Goal: Task Accomplishment & Management: Manage account settings

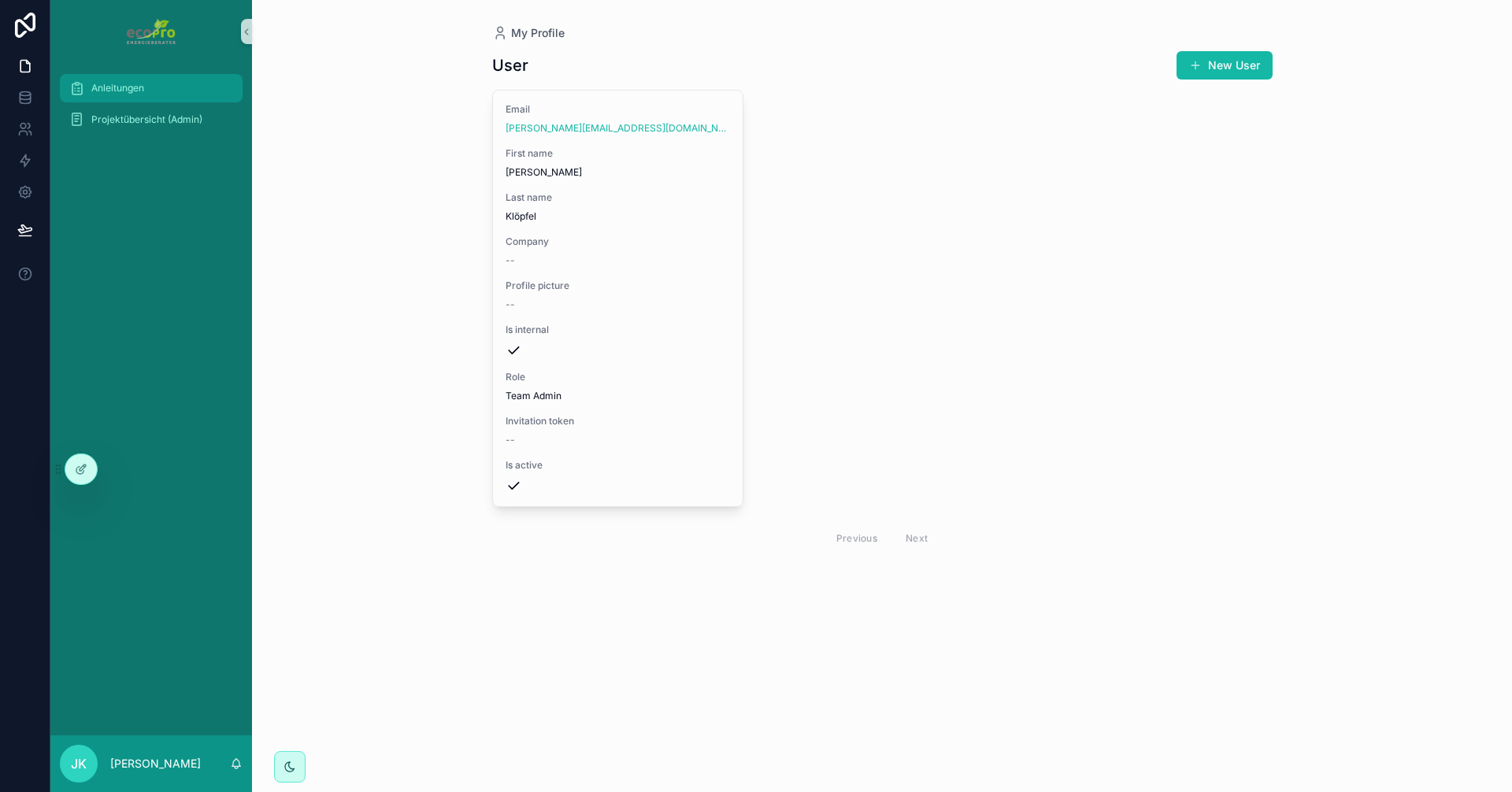
click at [119, 84] on span "Anleitungen" at bounding box center [117, 88] width 53 height 13
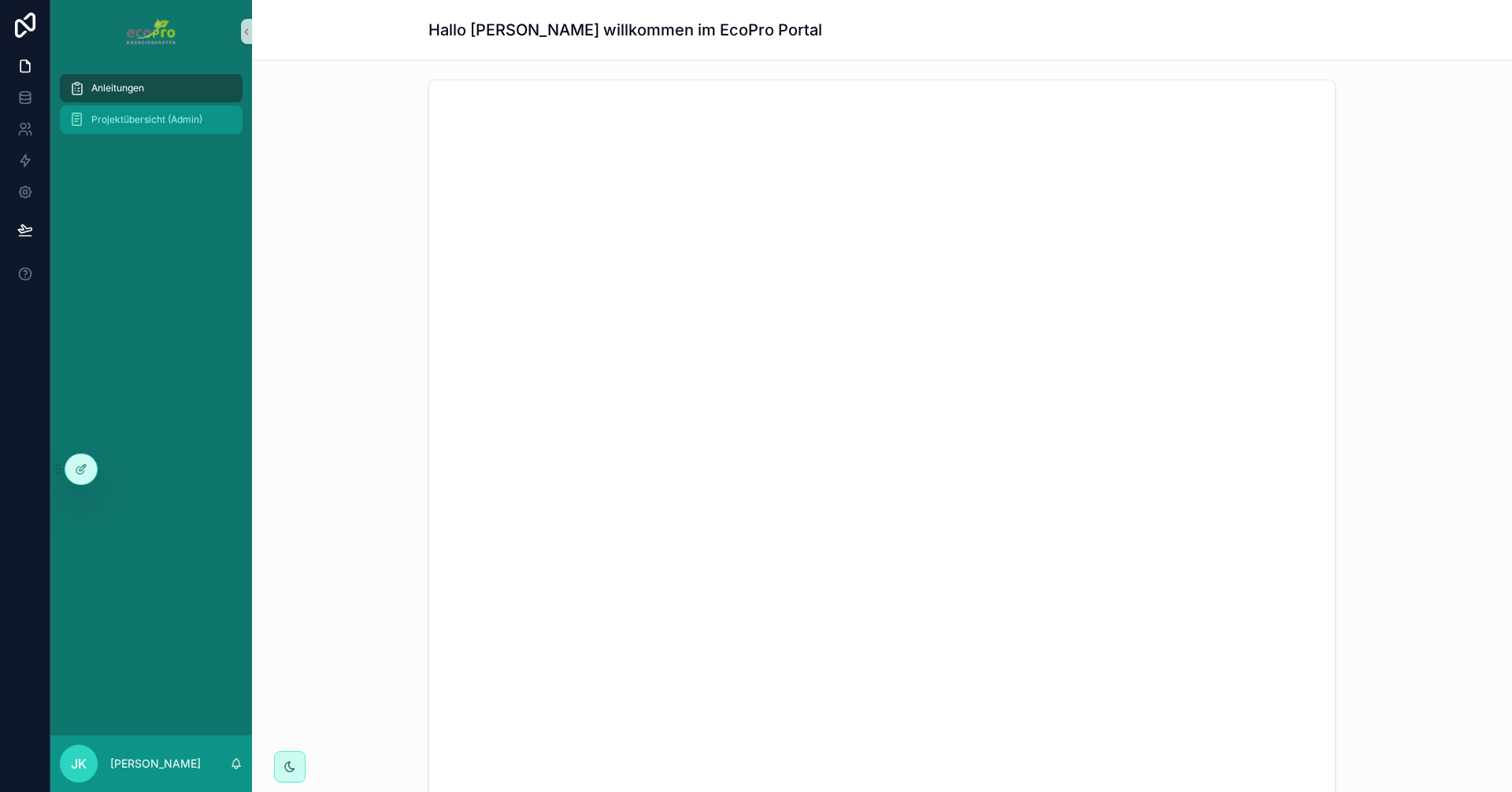
click at [156, 122] on span "Projektübersicht (Admin)" at bounding box center [146, 120] width 111 height 13
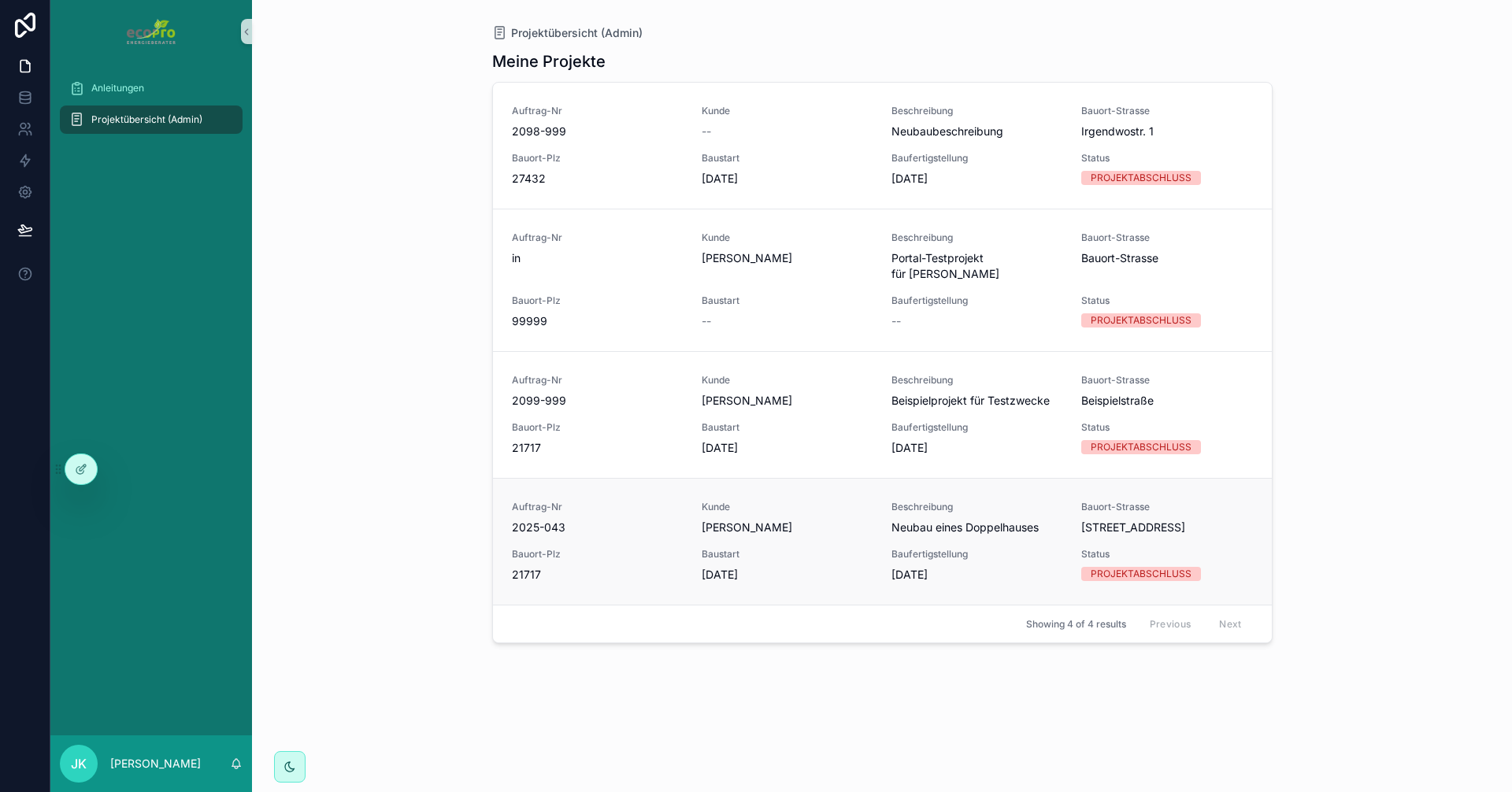
click at [608, 501] on span "Auftrag-Nr" at bounding box center [598, 507] width 171 height 13
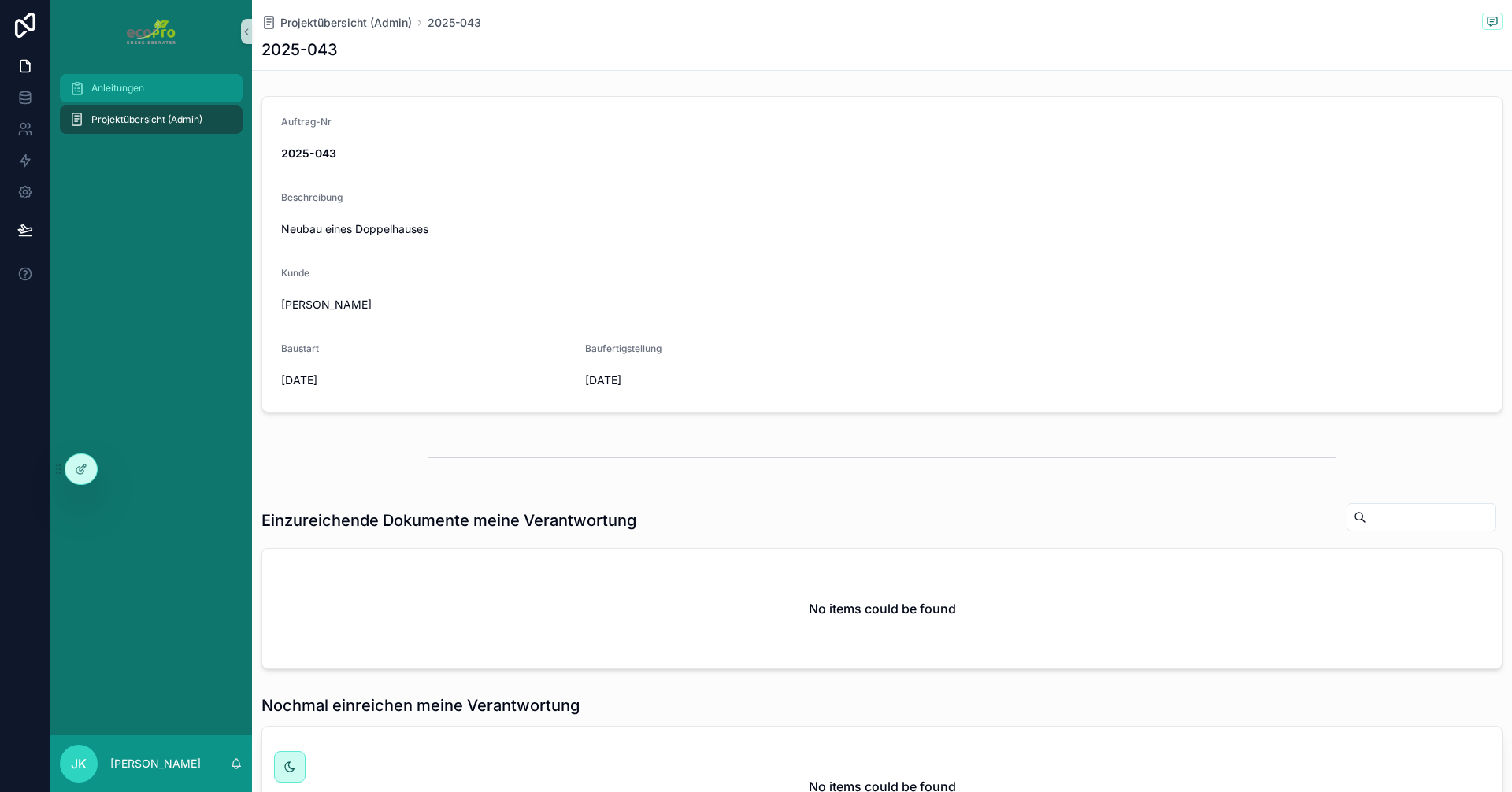
click at [103, 79] on div "Anleitungen" at bounding box center [151, 88] width 164 height 25
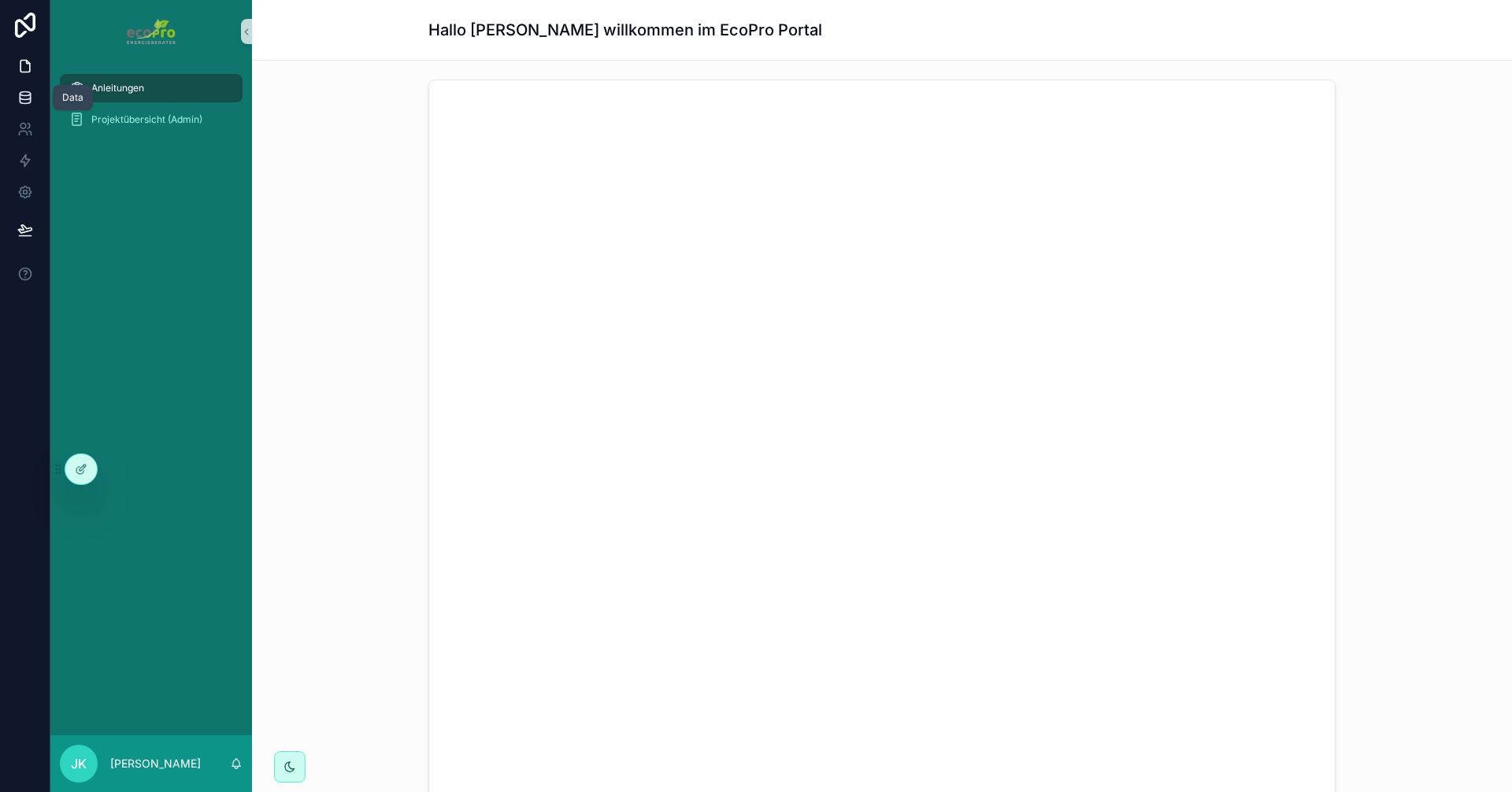
click at [24, 92] on icon at bounding box center [25, 94] width 10 height 4
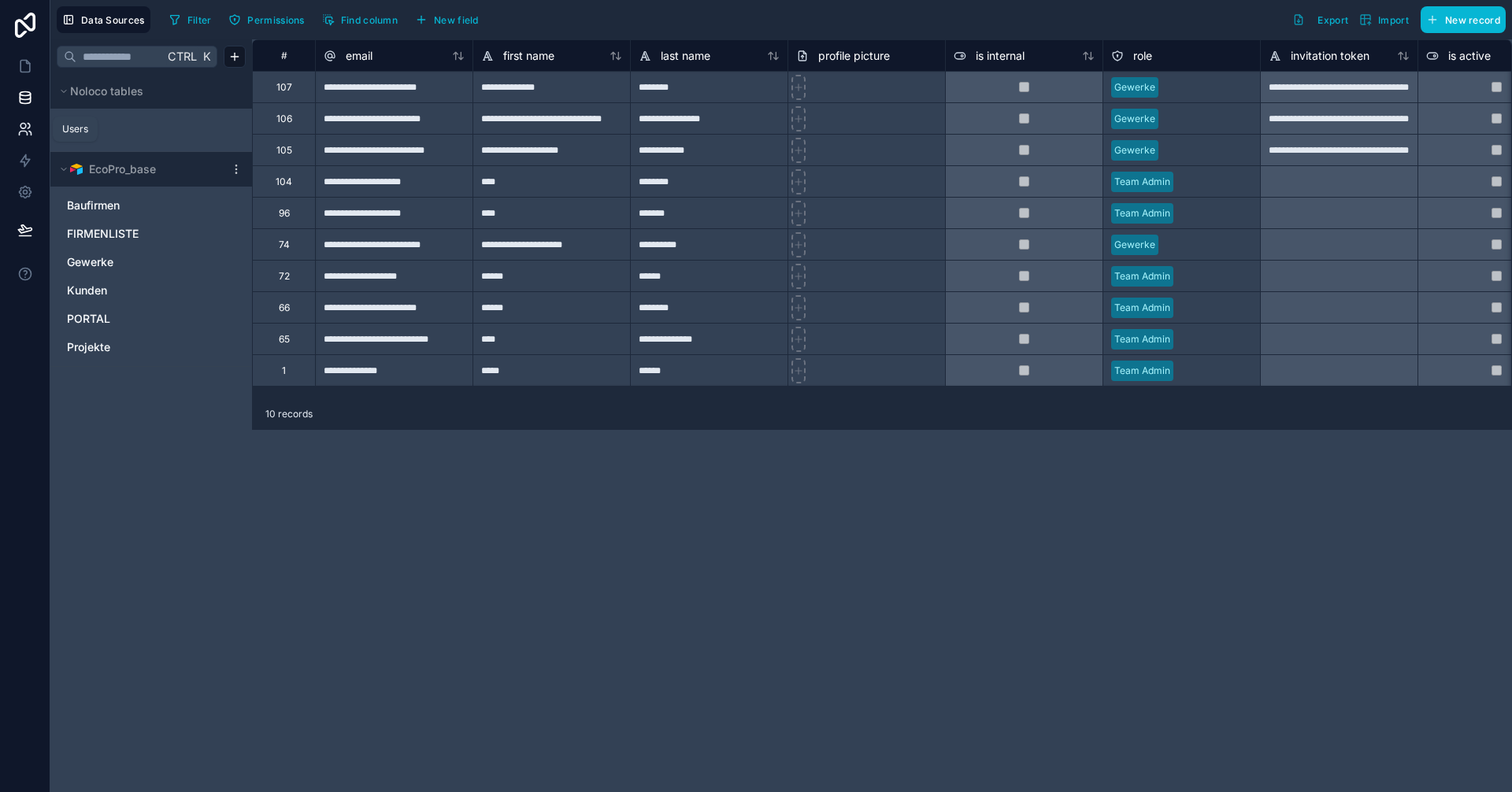
click at [15, 133] on link at bounding box center [25, 129] width 50 height 32
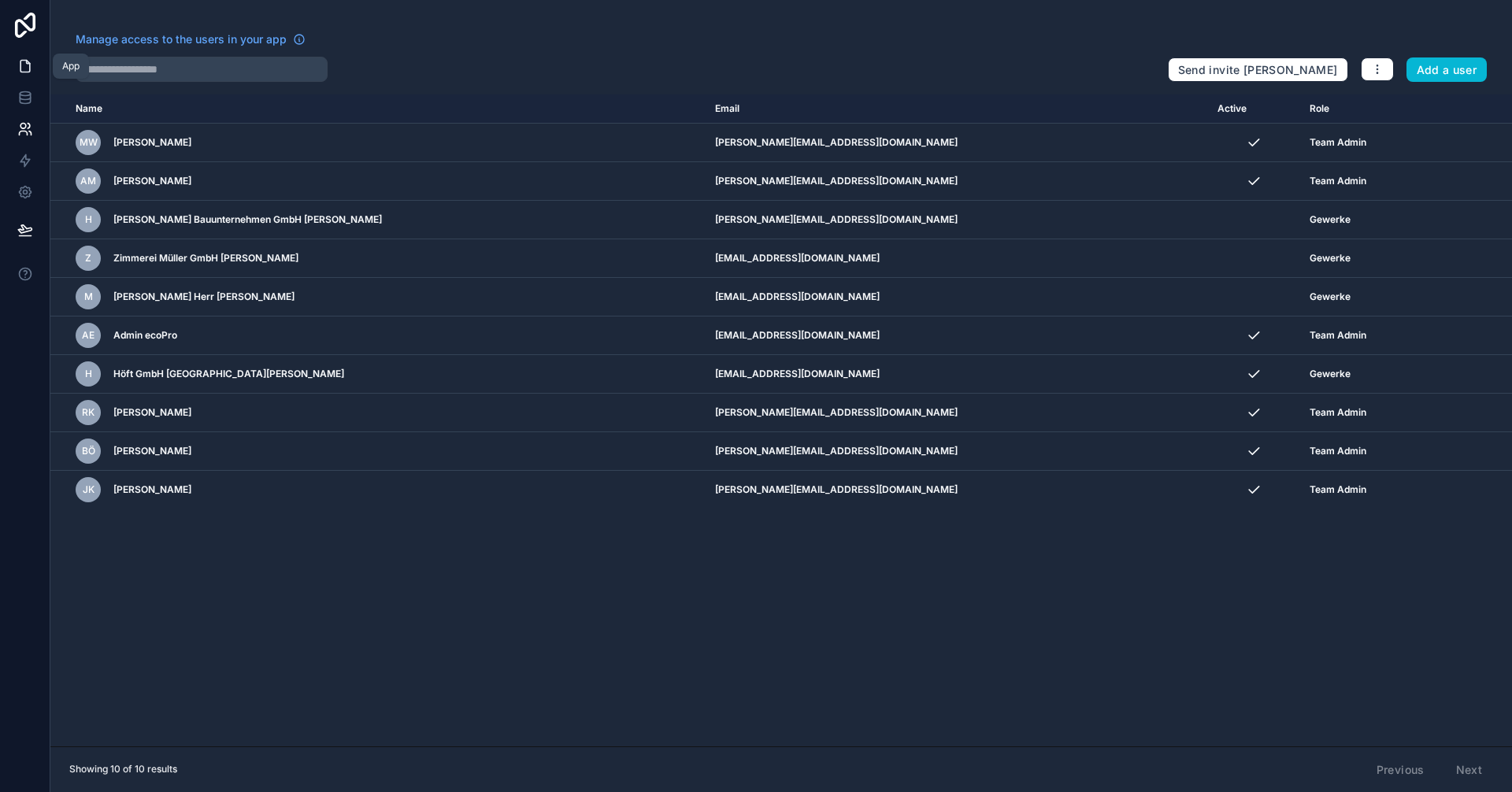
click at [26, 74] on icon at bounding box center [25, 65] width 15 height 15
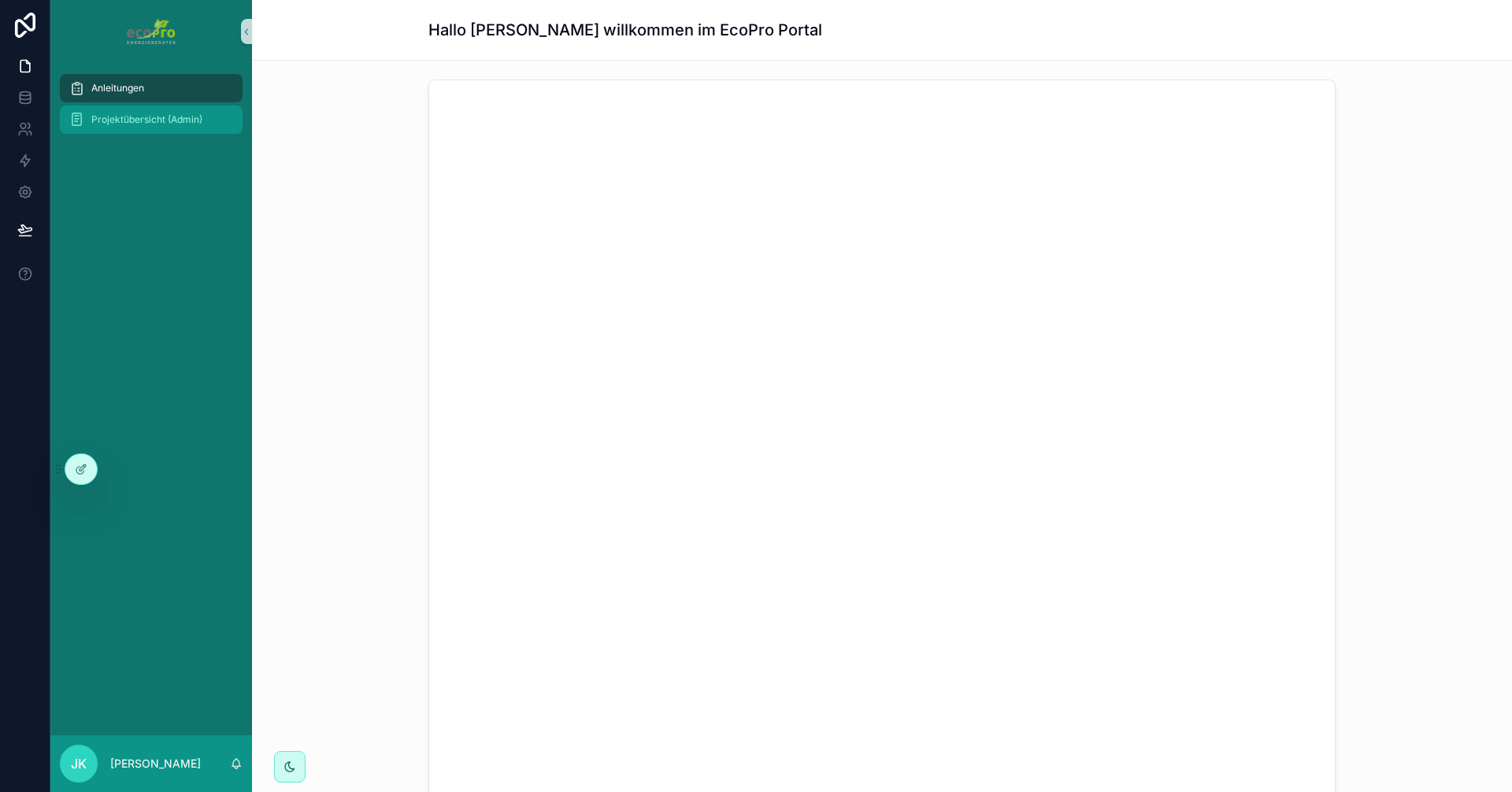
click at [118, 123] on span "Projektübersicht (Admin)" at bounding box center [146, 120] width 111 height 13
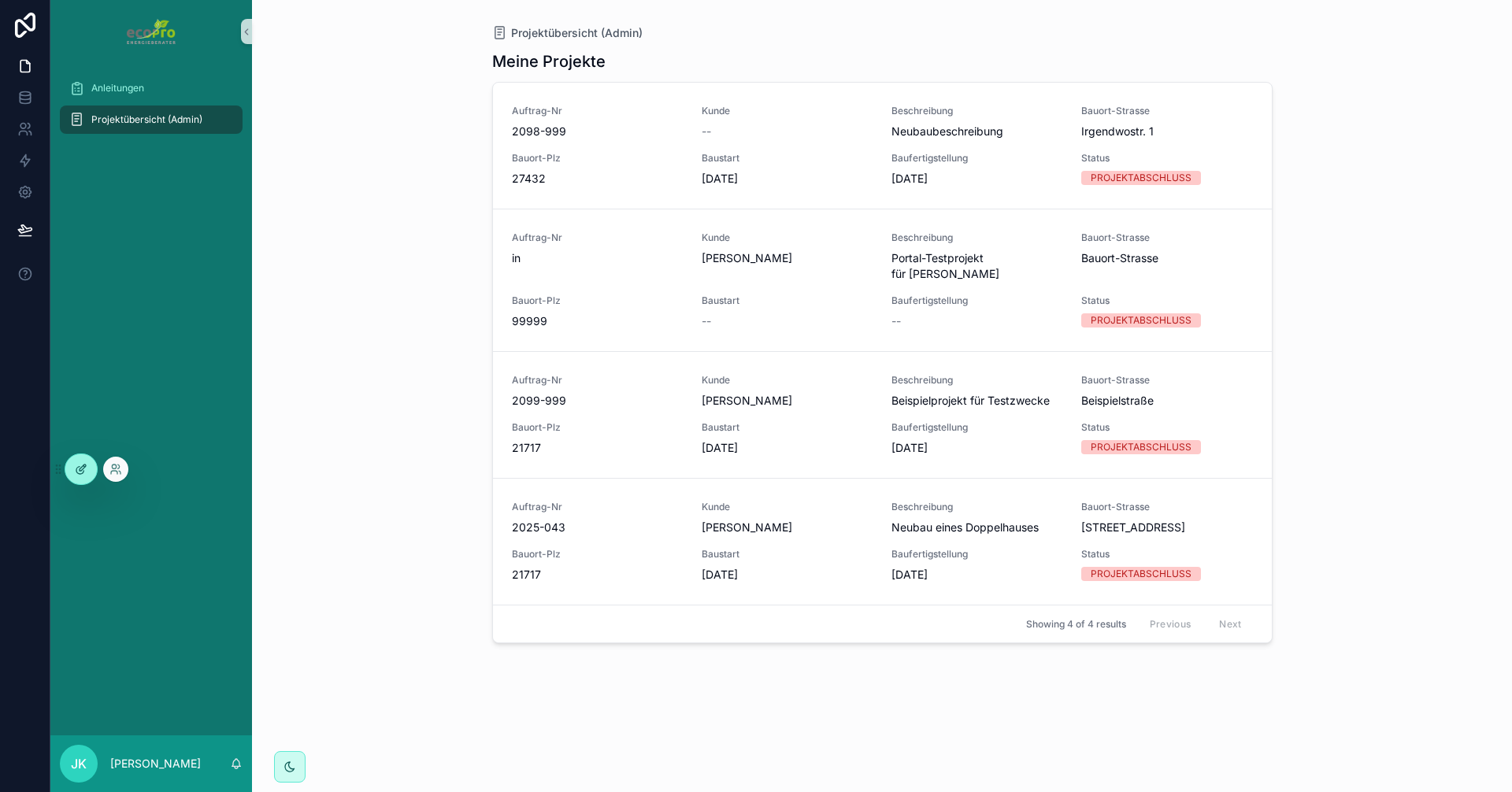
click at [86, 477] on div at bounding box center [81, 469] width 32 height 30
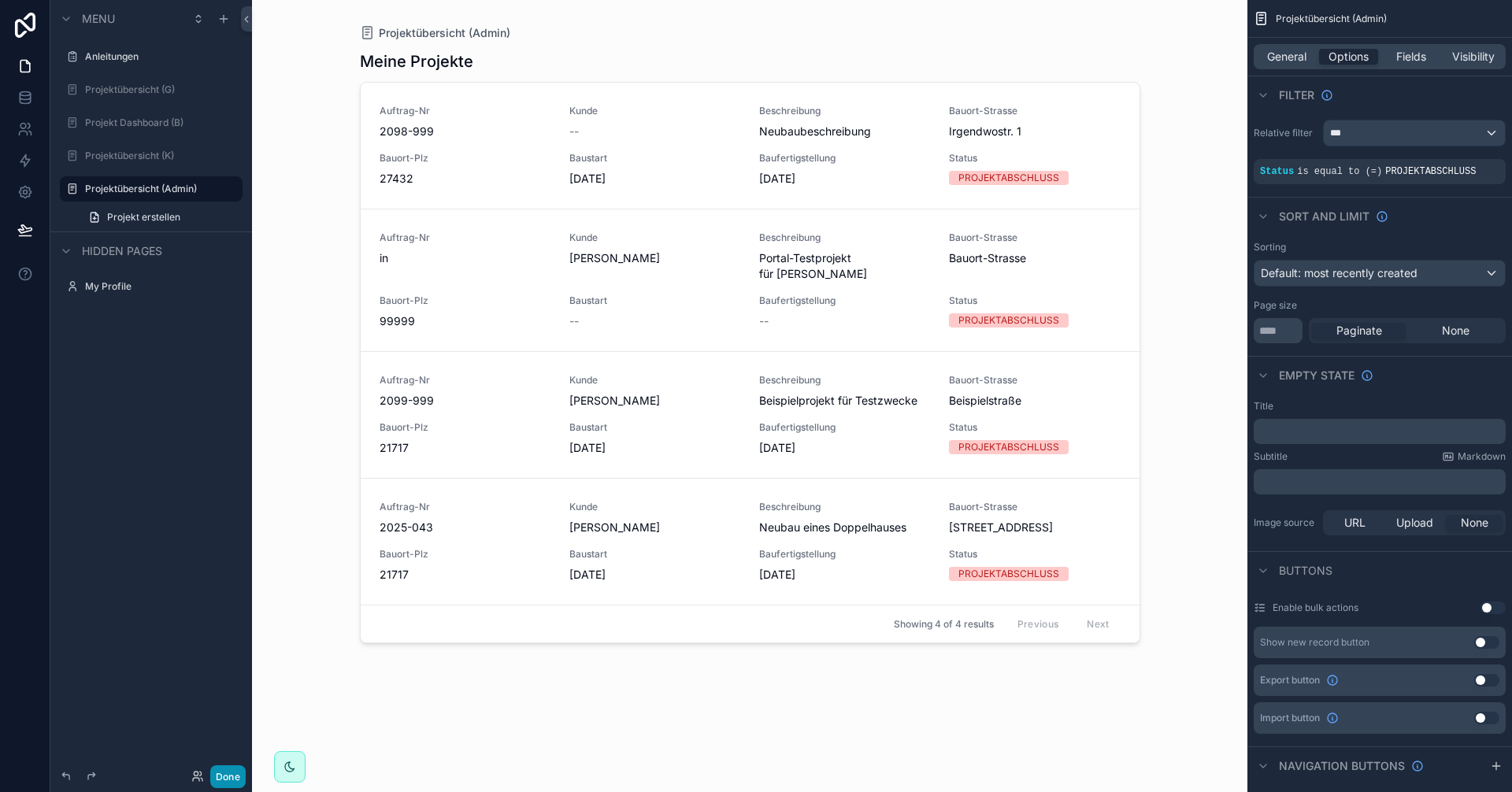
click at [227, 779] on button "Done" at bounding box center [227, 777] width 35 height 23
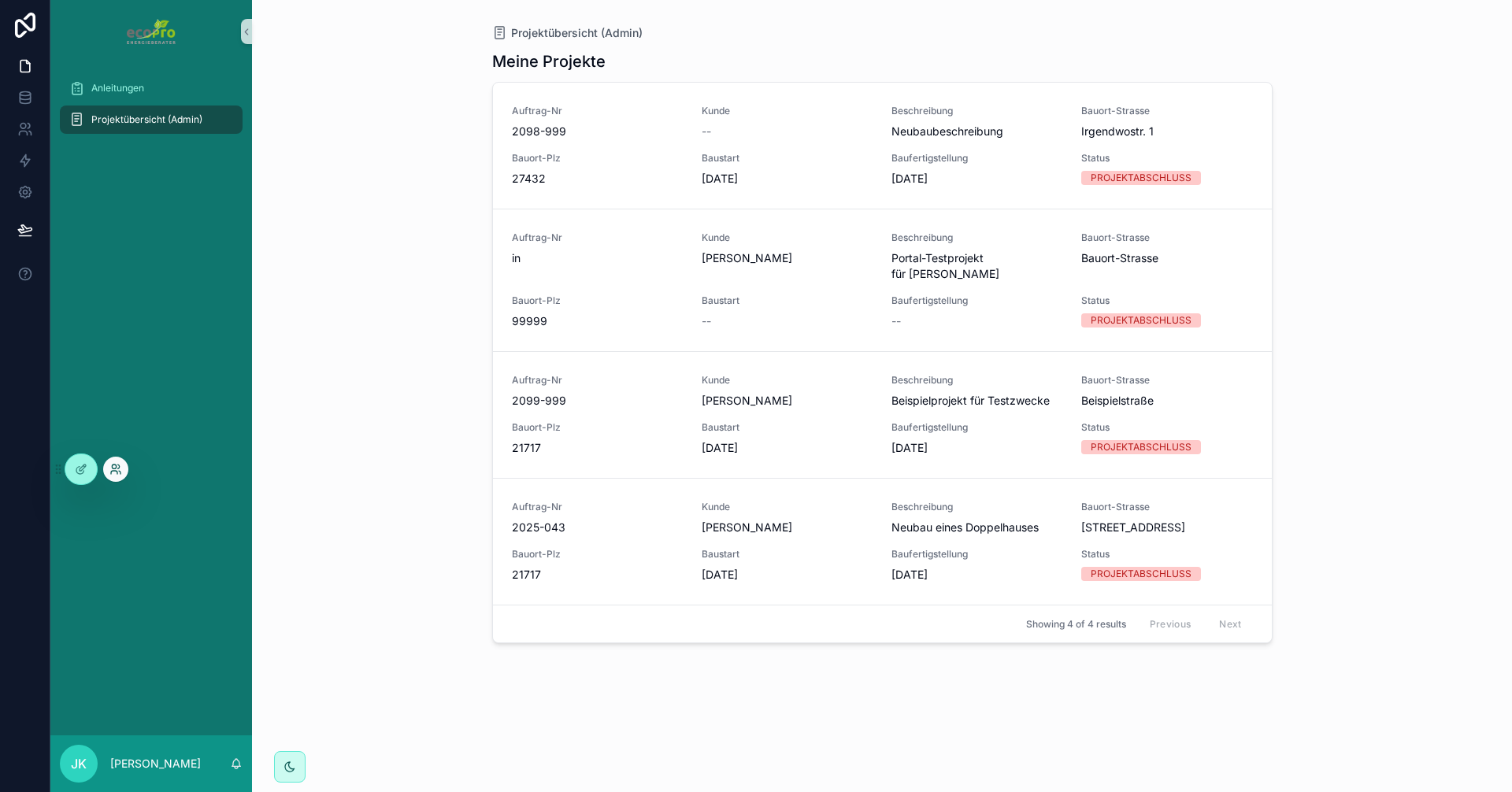
click at [120, 471] on icon at bounding box center [116, 469] width 13 height 13
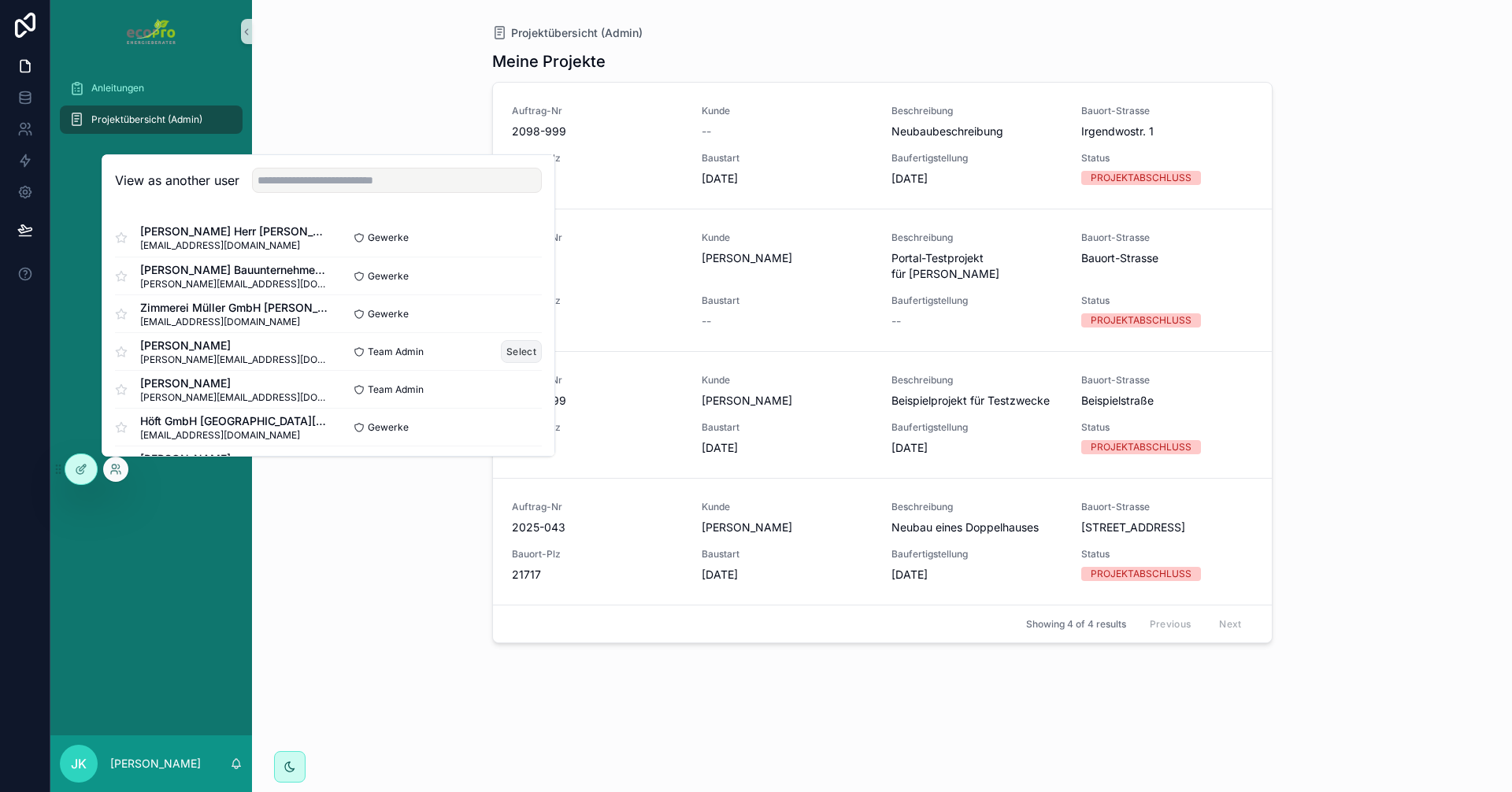
click at [509, 352] on button "Select" at bounding box center [521, 351] width 41 height 23
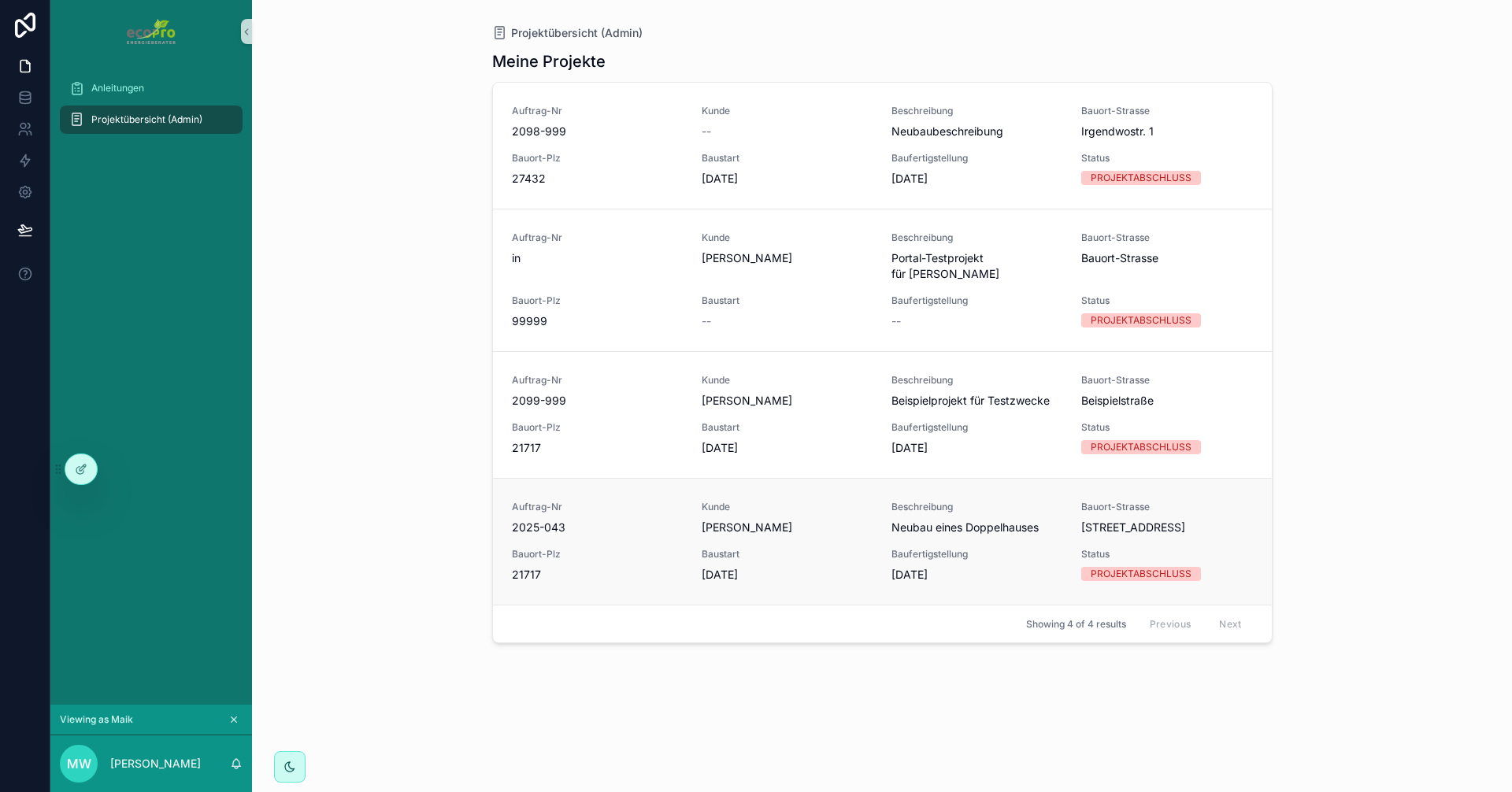
click at [666, 548] on span "Bauort-Plz" at bounding box center [598, 555] width 171 height 13
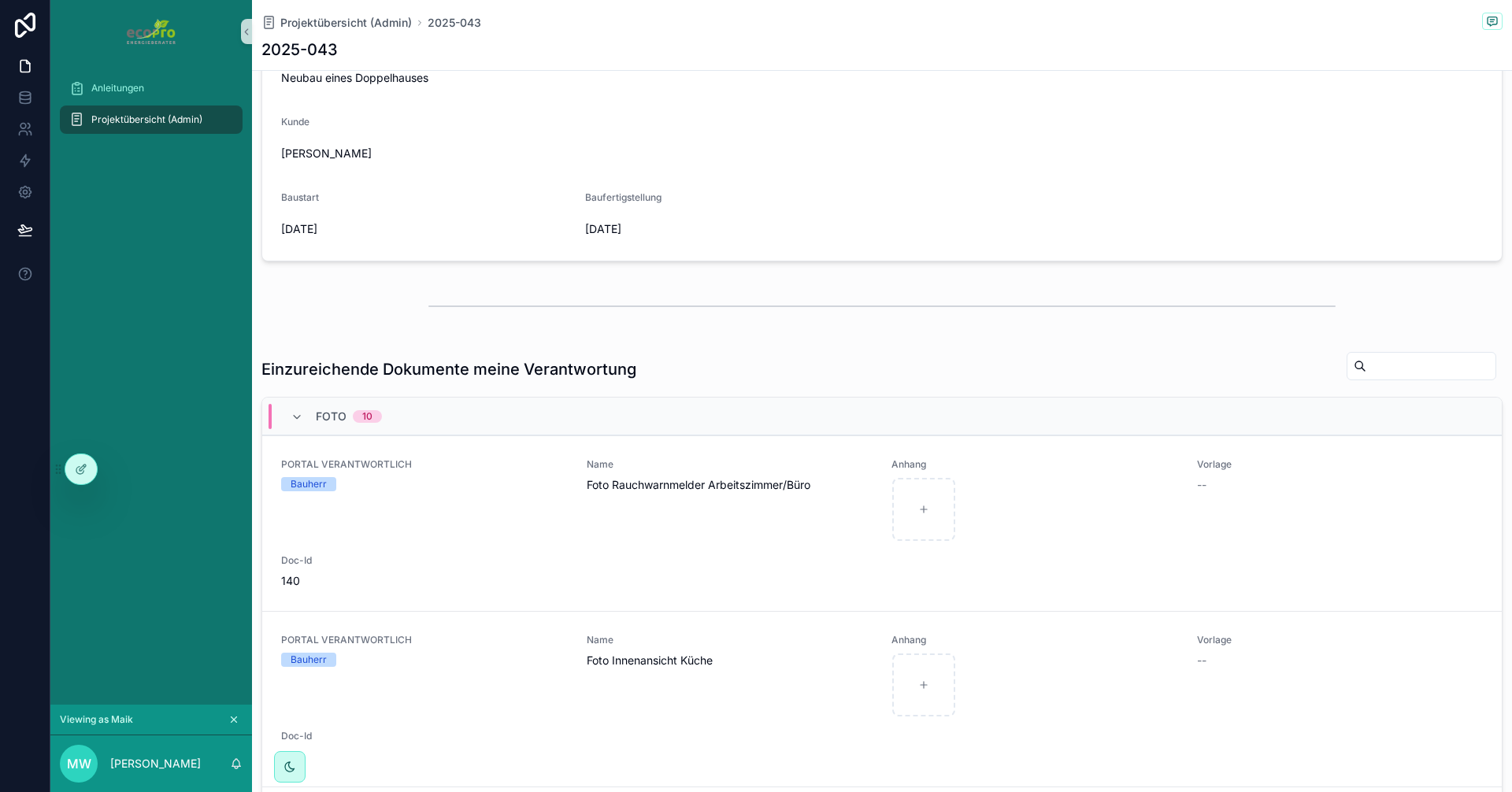
scroll to position [157, 0]
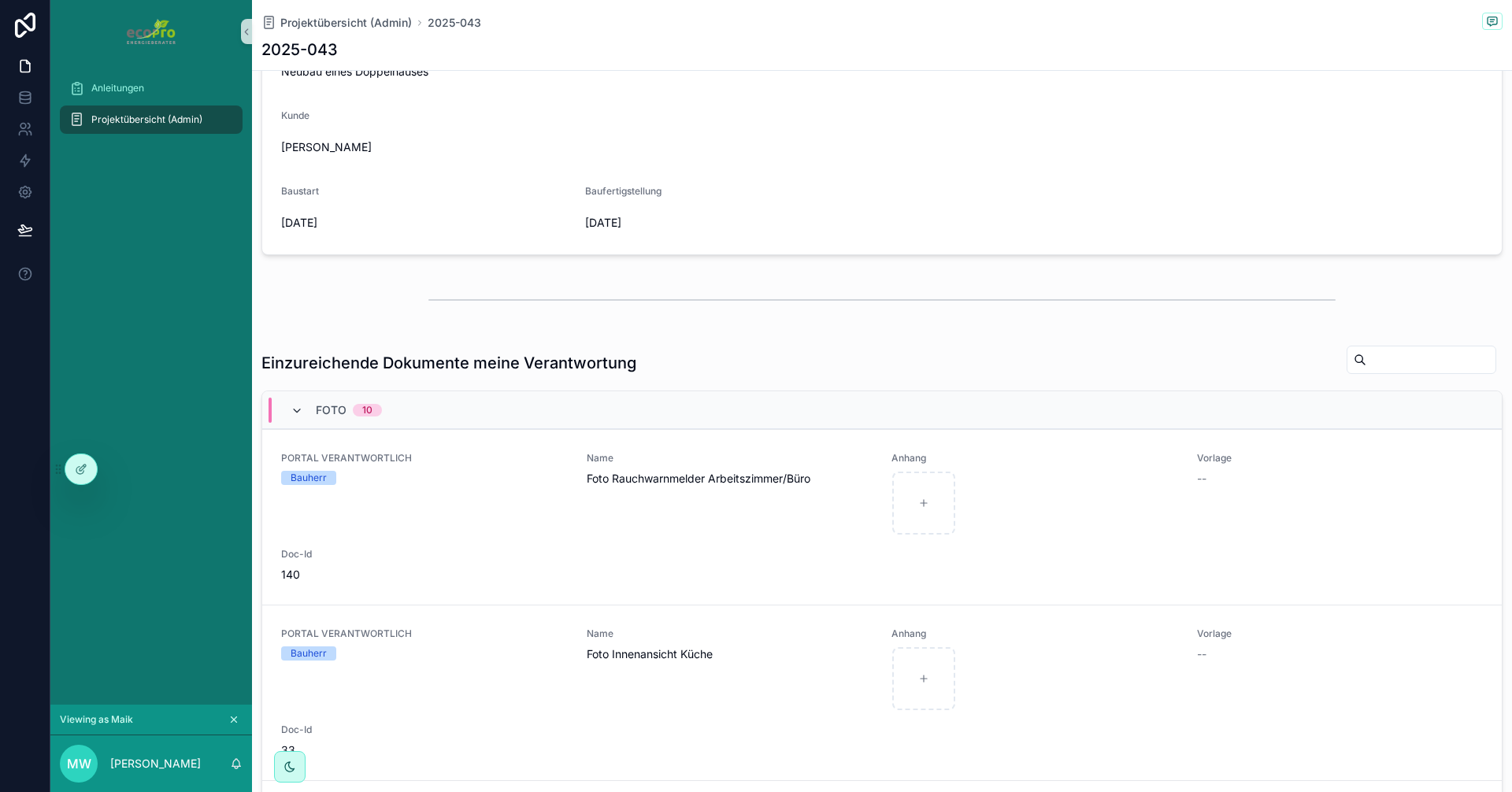
click at [299, 408] on icon "scrollable content" at bounding box center [297, 411] width 13 height 13
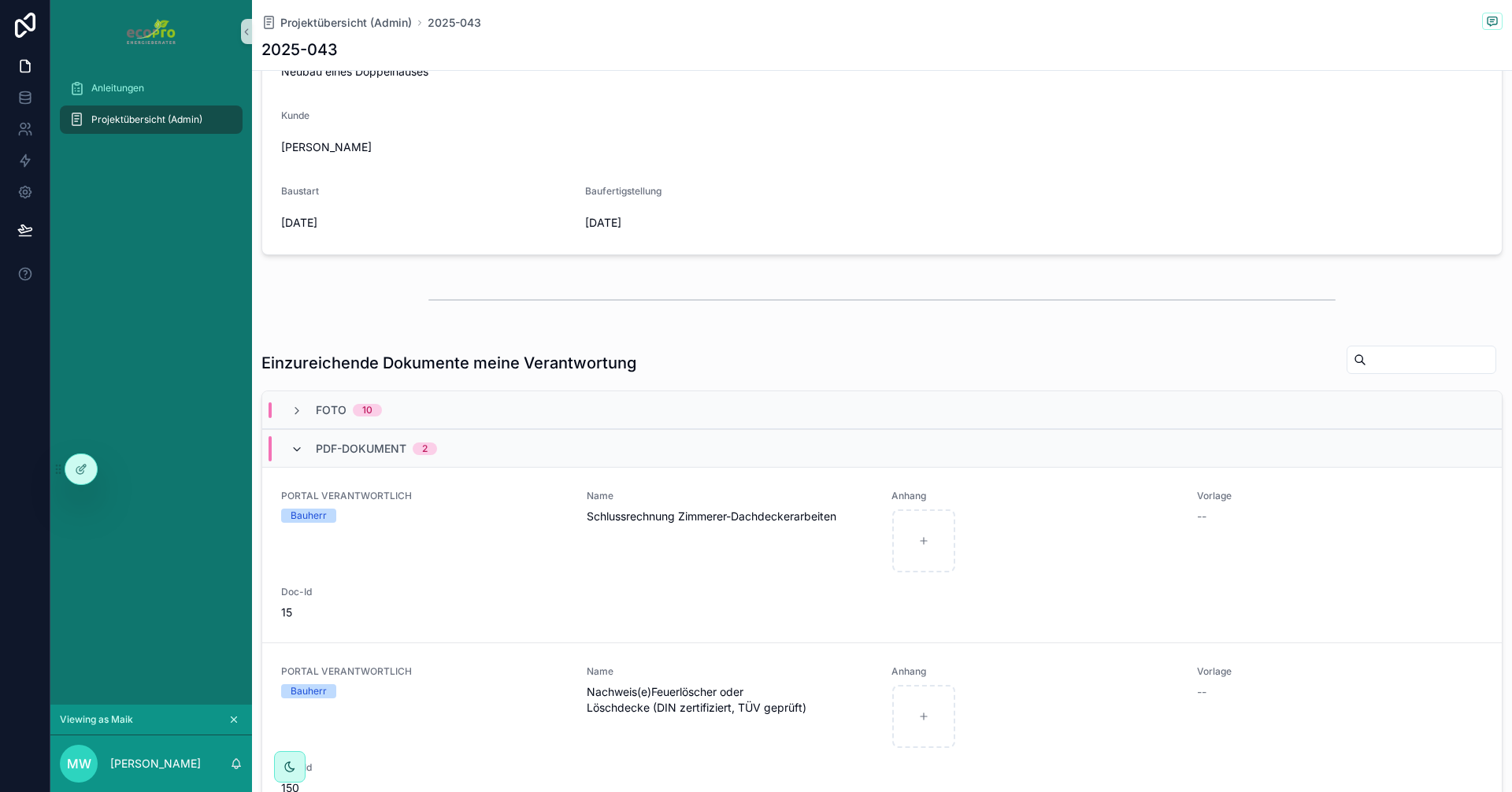
click at [299, 453] on icon "scrollable content" at bounding box center [297, 449] width 13 height 13
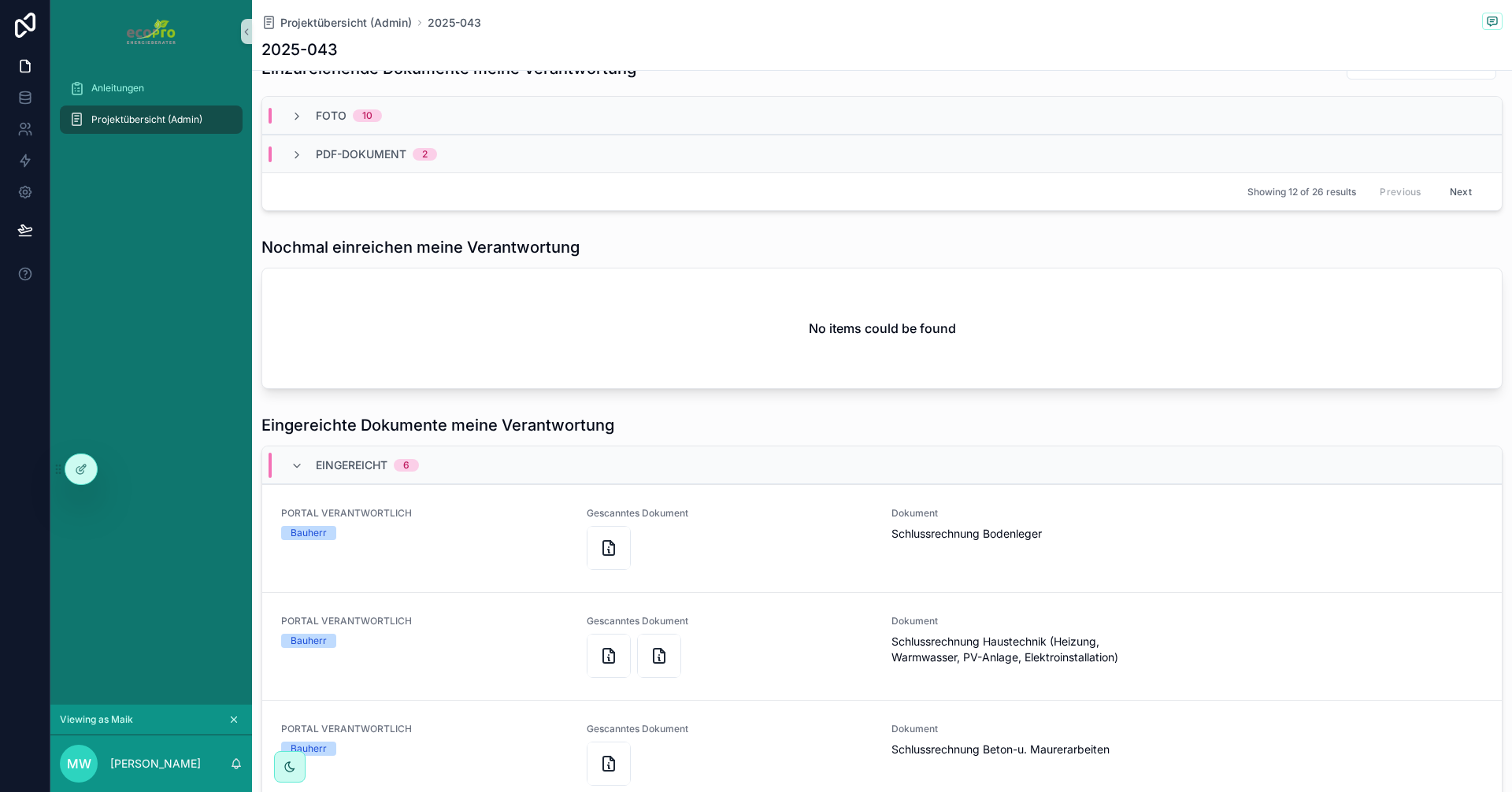
scroll to position [473, 0]
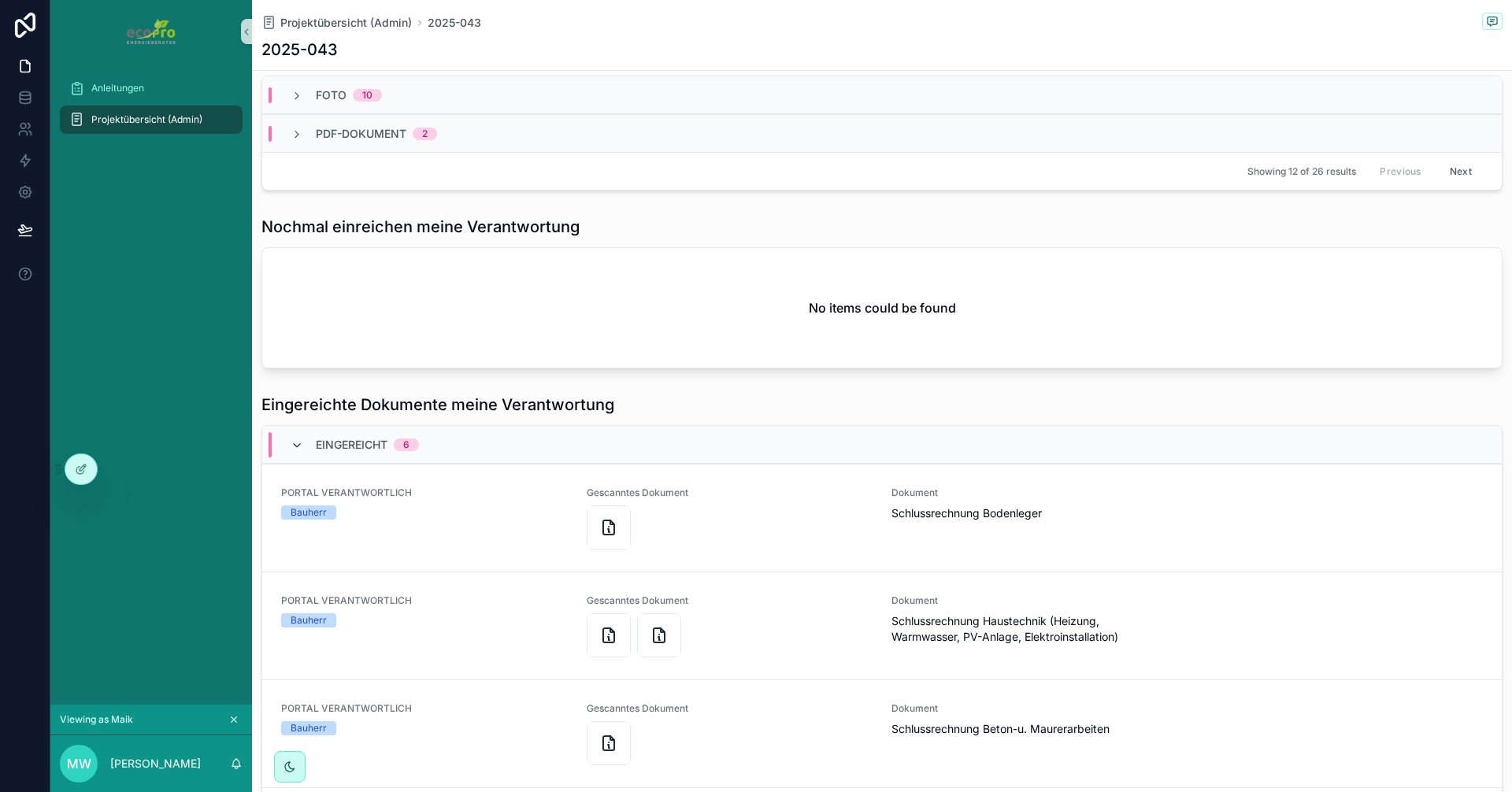
click at [300, 446] on icon "scrollable content" at bounding box center [297, 446] width 13 height 13
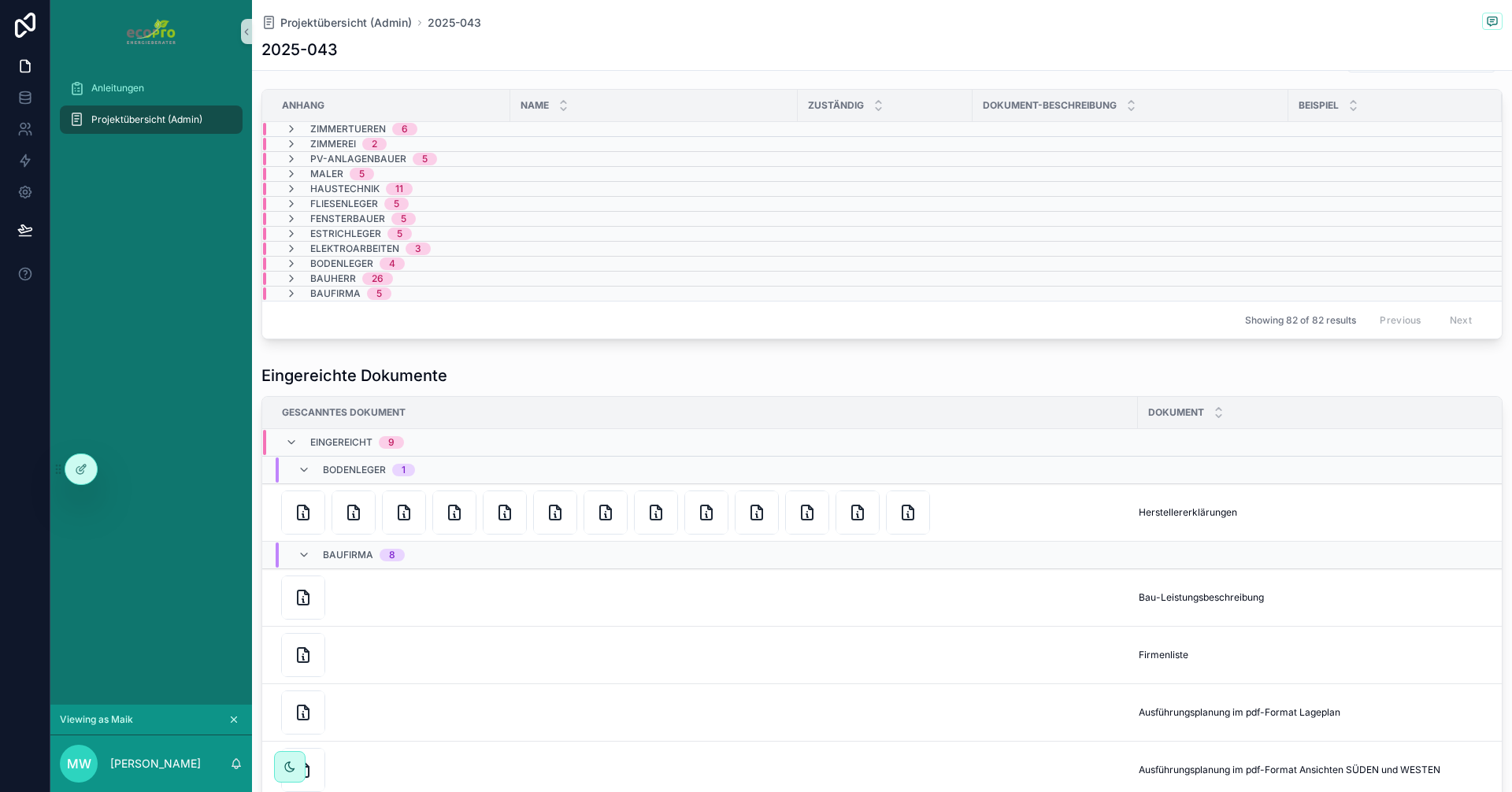
scroll to position [1024, 0]
click at [299, 471] on icon "scrollable content" at bounding box center [304, 467] width 13 height 13
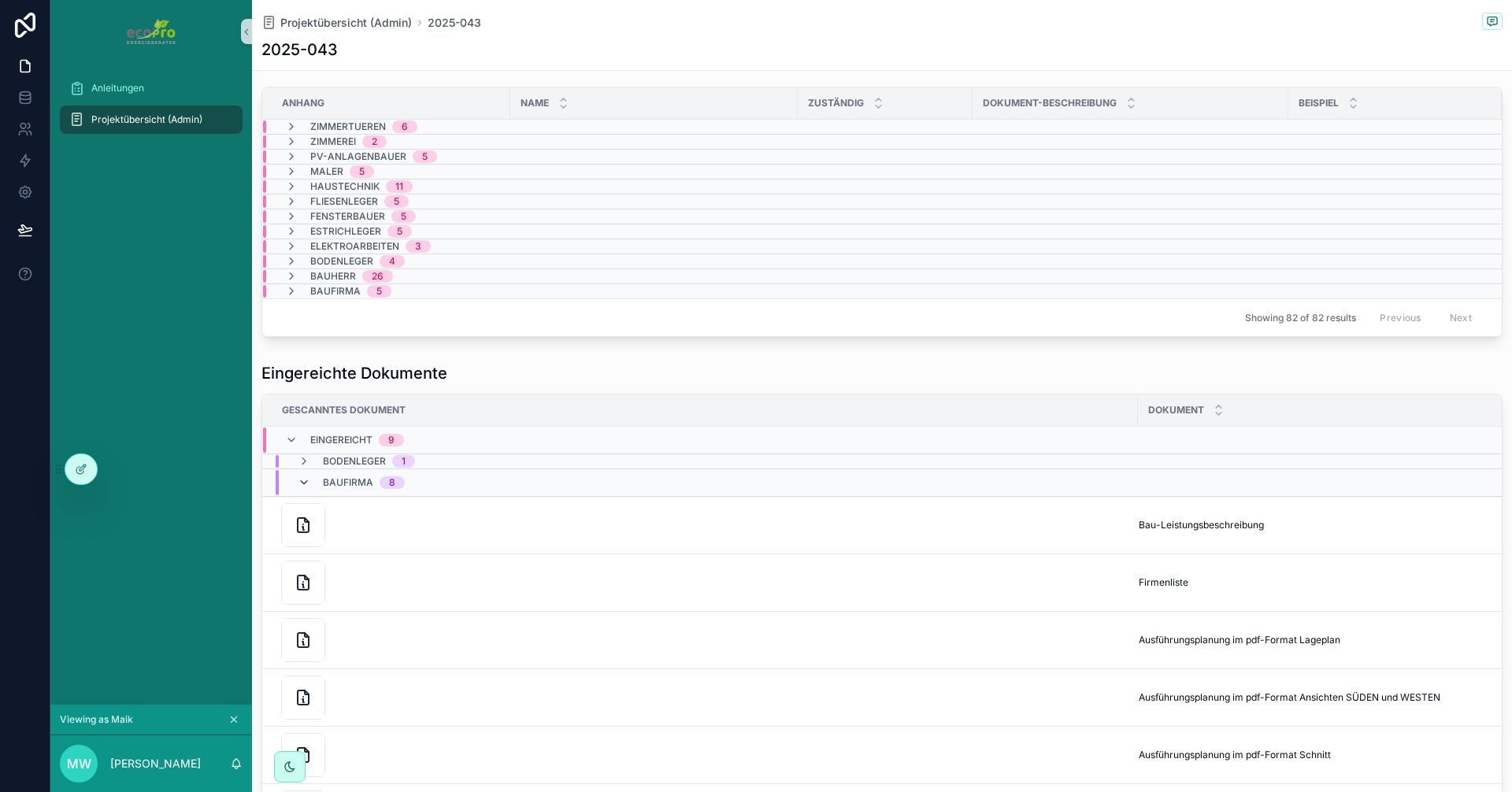
click at [299, 483] on icon "scrollable content" at bounding box center [304, 483] width 13 height 13
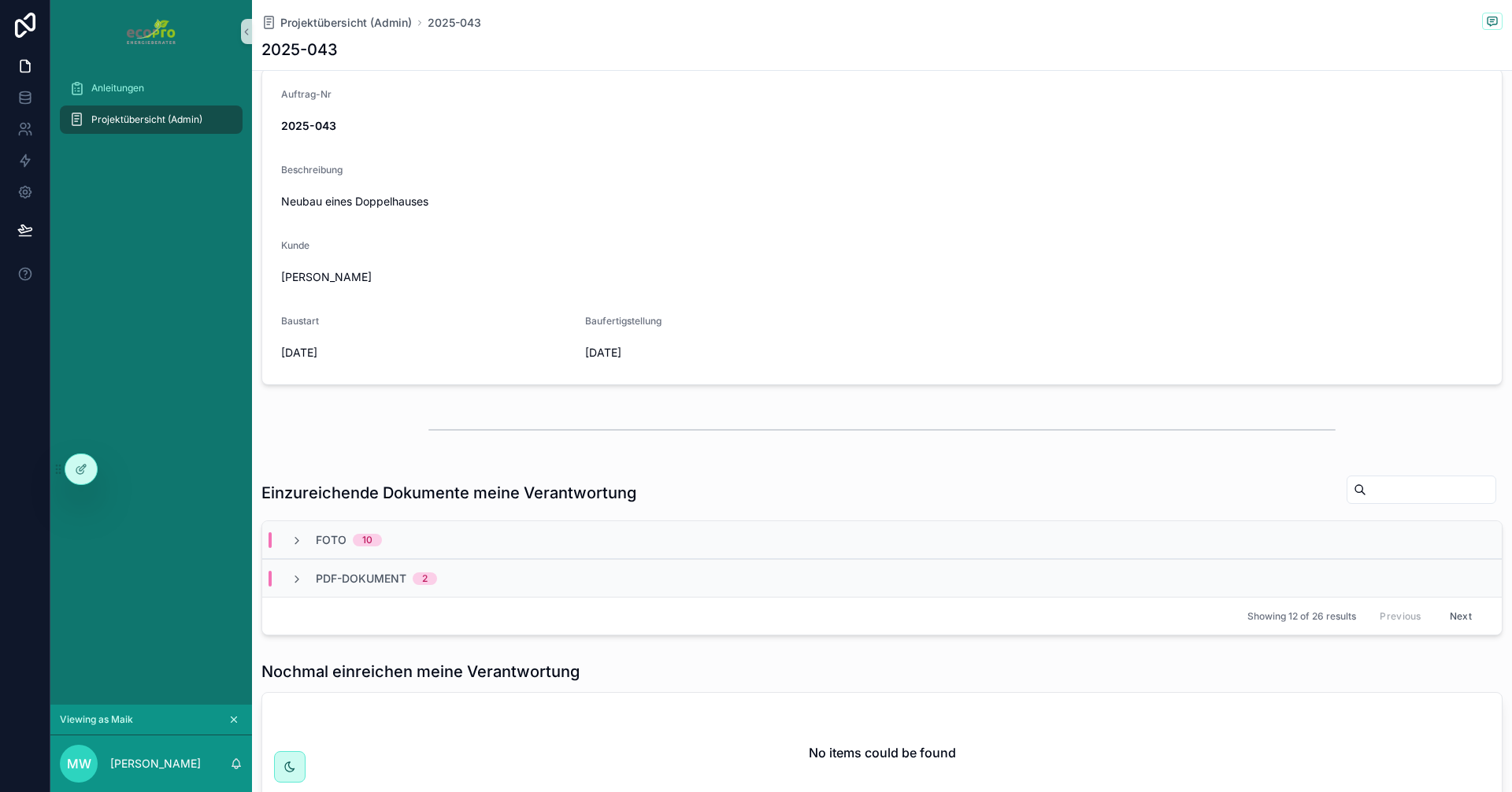
scroll to position [0, 0]
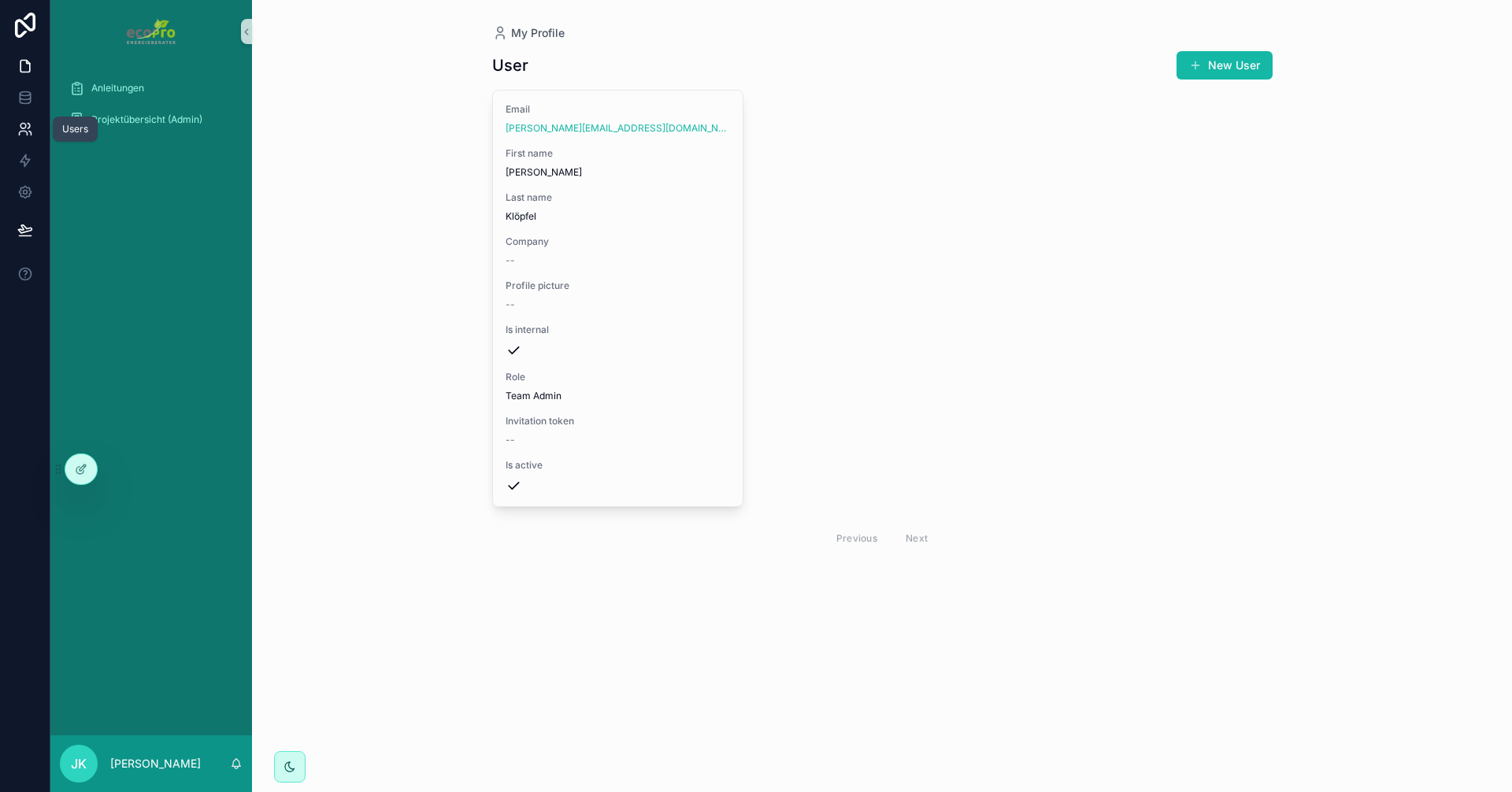
click at [17, 138] on link at bounding box center [25, 129] width 50 height 32
